Goal: Information Seeking & Learning: Learn about a topic

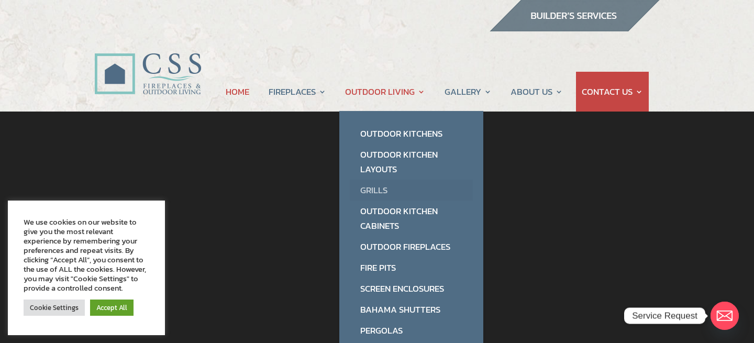
click at [382, 190] on link "Grills" at bounding box center [411, 190] width 123 height 21
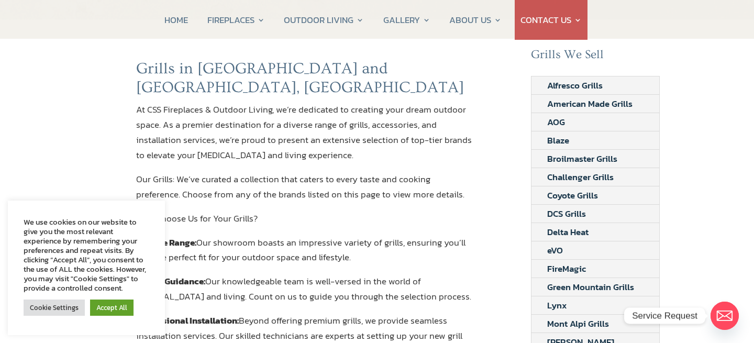
scroll to position [105, 0]
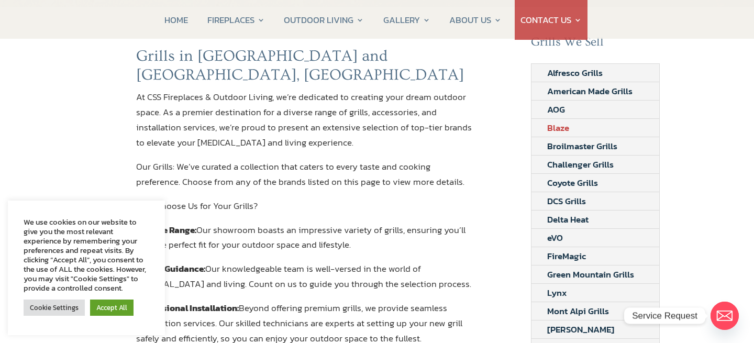
click at [555, 130] on link "Blaze" at bounding box center [557, 128] width 53 height 18
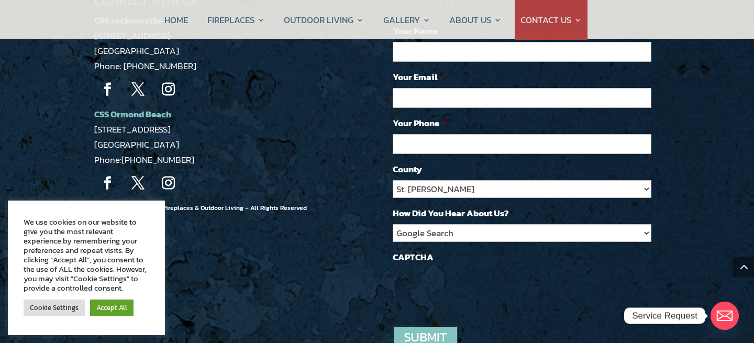
scroll to position [1047, 0]
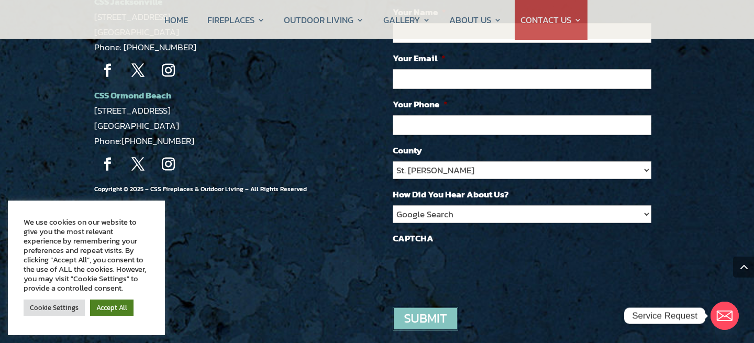
click at [112, 309] on link "Accept All" at bounding box center [111, 307] width 43 height 16
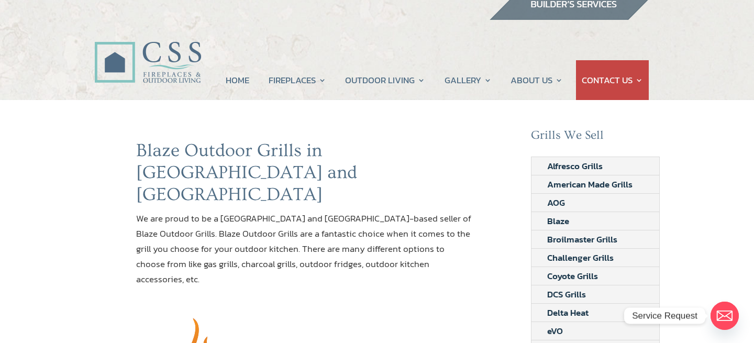
scroll to position [0, 0]
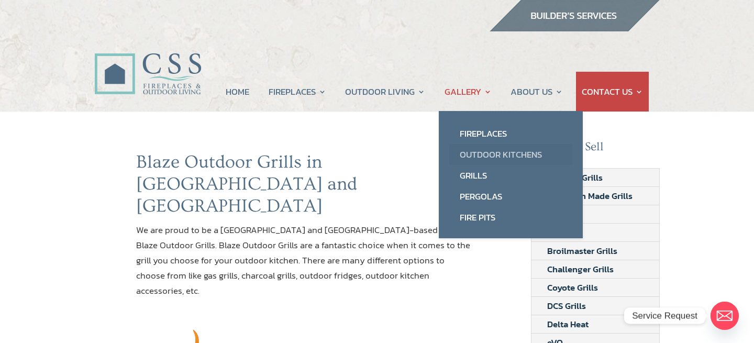
click at [482, 154] on link "Outdoor Kitchens" at bounding box center [510, 154] width 123 height 21
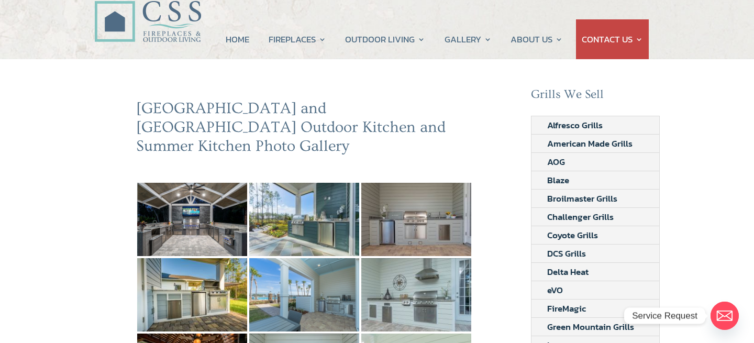
scroll to position [157, 0]
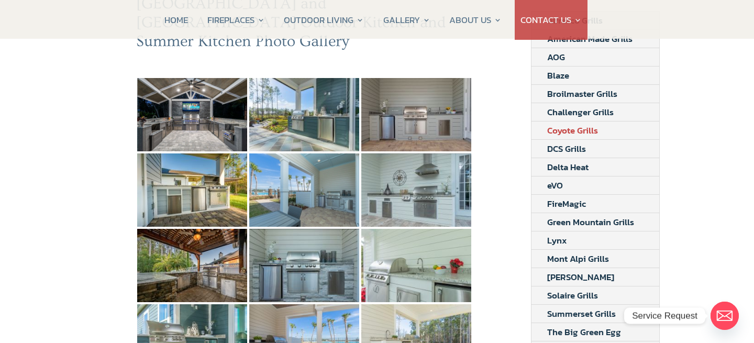
click at [571, 130] on link "Coyote Grills" at bounding box center [572, 130] width 82 height 18
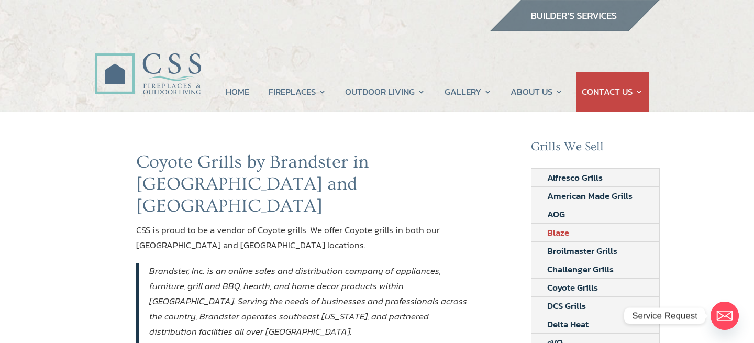
click at [553, 230] on link "Blaze" at bounding box center [557, 233] width 53 height 18
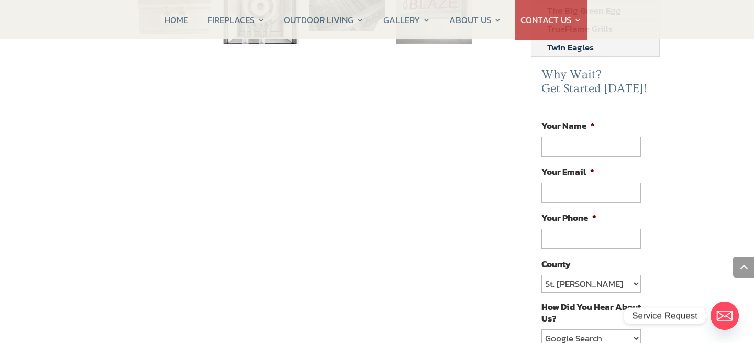
scroll to position [471, 0]
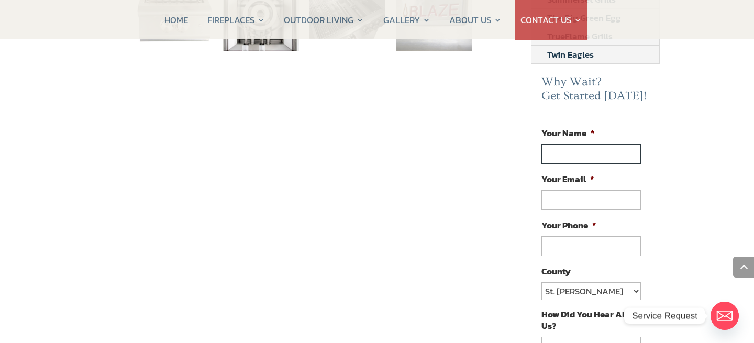
click at [583, 151] on input "Your Name *" at bounding box center [590, 154] width 99 height 20
type input "[PERSON_NAME]"
type input "[EMAIL_ADDRESS][DOMAIN_NAME]"
type input "[PHONE_NUMBER]"
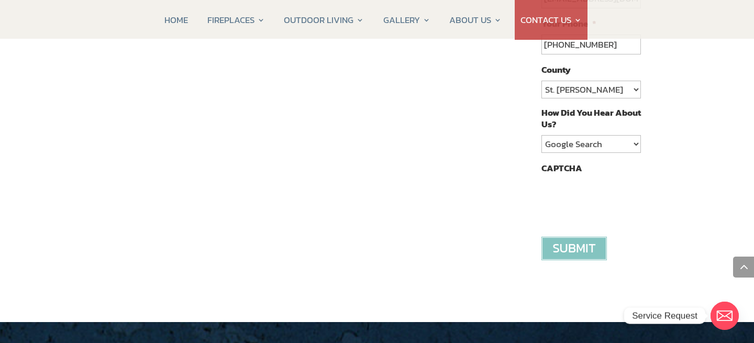
scroll to position [681, 0]
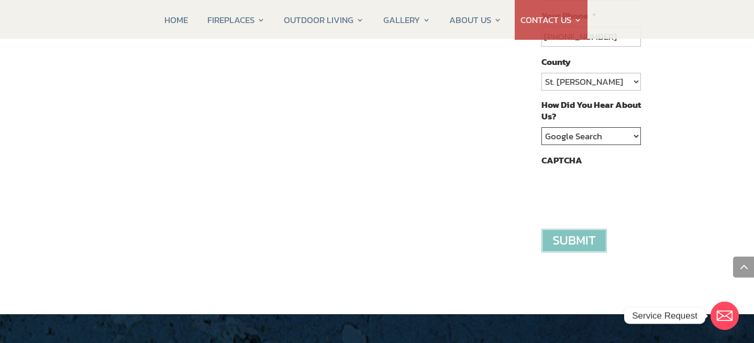
click at [637, 130] on select "Google Search Google Ad Referral Magazine Ad Social Media Other" at bounding box center [590, 136] width 99 height 18
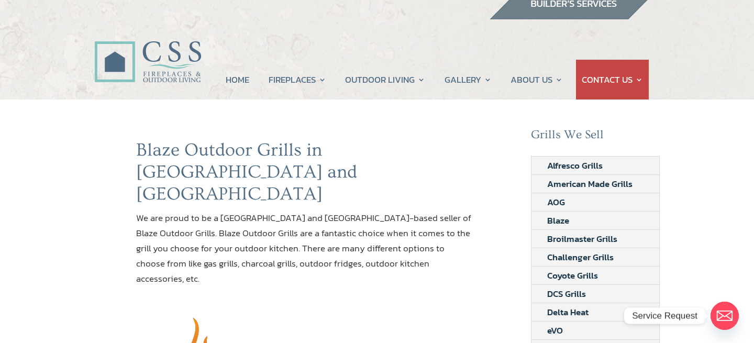
scroll to position [0, 0]
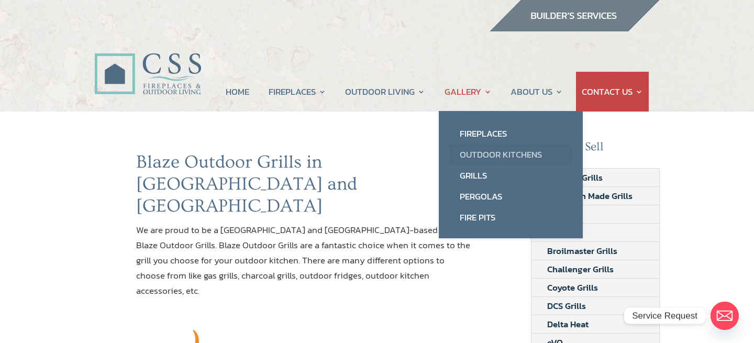
click at [487, 154] on link "Outdoor Kitchens" at bounding box center [510, 154] width 123 height 21
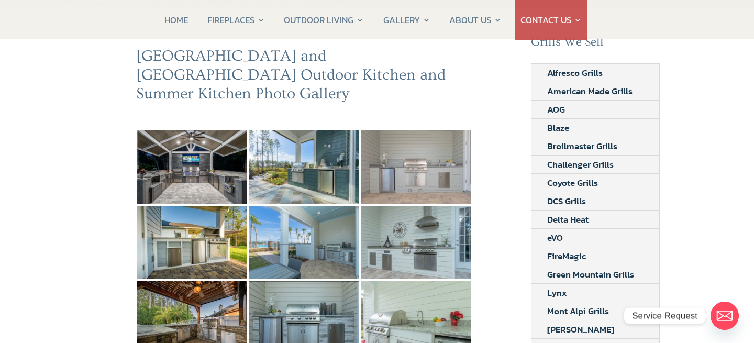
scroll to position [157, 0]
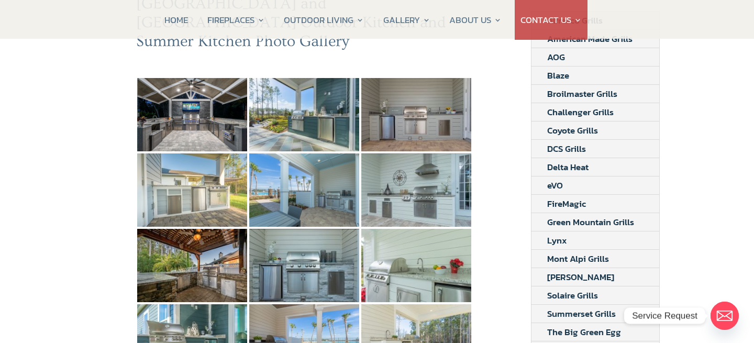
click at [185, 179] on img at bounding box center [192, 189] width 110 height 73
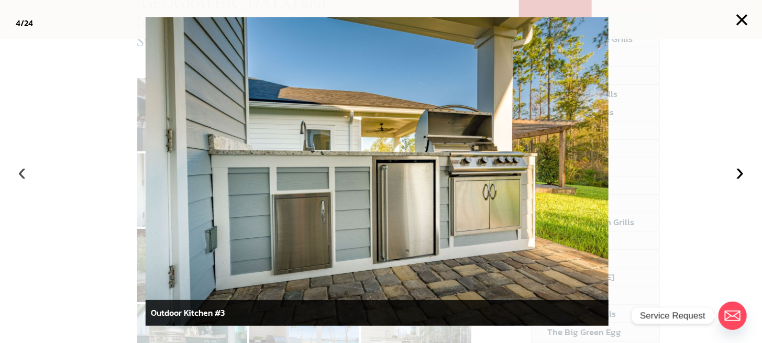
click at [20, 172] on button "‹" at bounding box center [21, 171] width 23 height 23
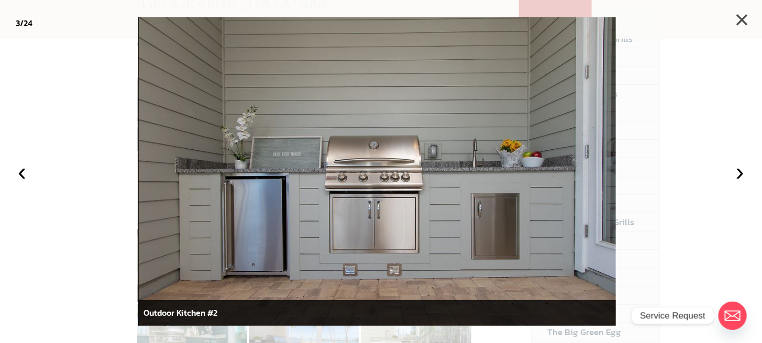
click at [743, 25] on button "×" at bounding box center [741, 19] width 23 height 23
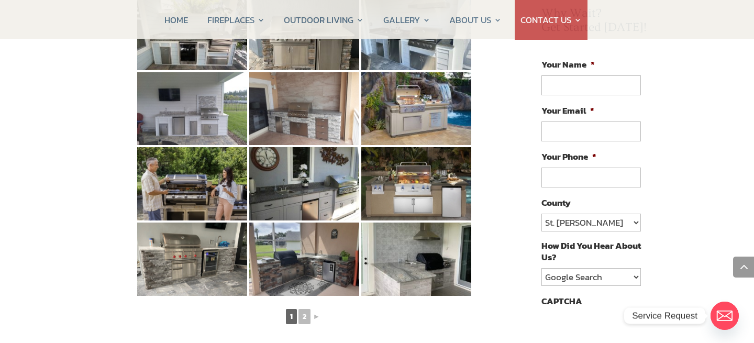
scroll to position [576, 0]
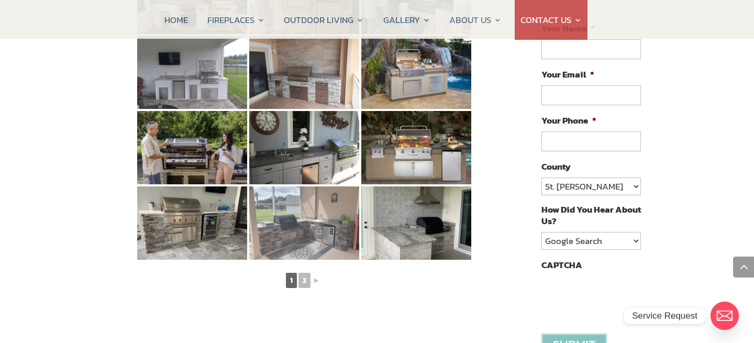
click at [322, 217] on img at bounding box center [304, 222] width 110 height 73
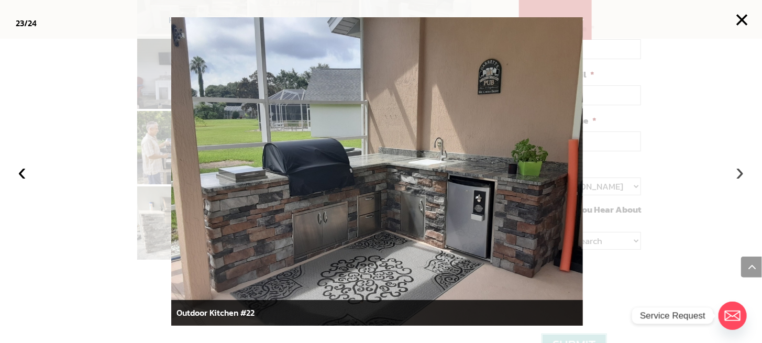
click at [744, 170] on button "›" at bounding box center [739, 171] width 23 height 23
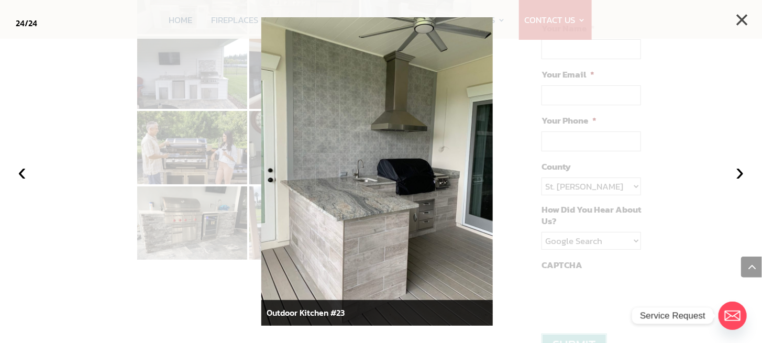
click at [747, 15] on button "×" at bounding box center [741, 19] width 23 height 23
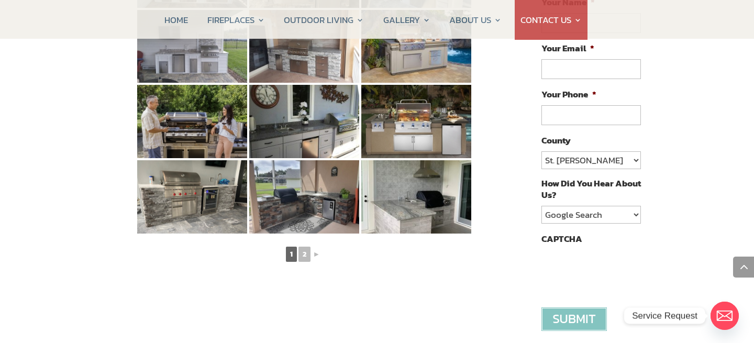
scroll to position [628, 0]
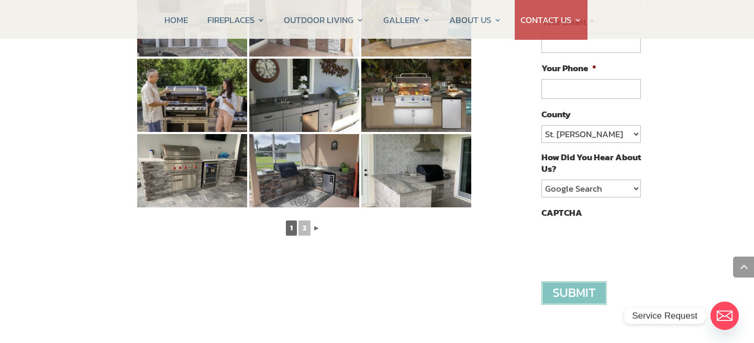
click at [313, 221] on link "►" at bounding box center [316, 227] width 9 height 13
